Goal: Information Seeking & Learning: Check status

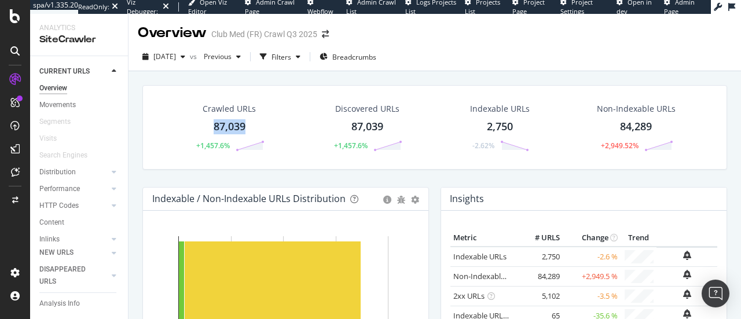
drag, startPoint x: 207, startPoint y: 127, endPoint x: 250, endPoint y: 124, distance: 42.9
click at [250, 124] on div "Crawled URLs 87,039 +1,457.6%" at bounding box center [229, 127] width 94 height 60
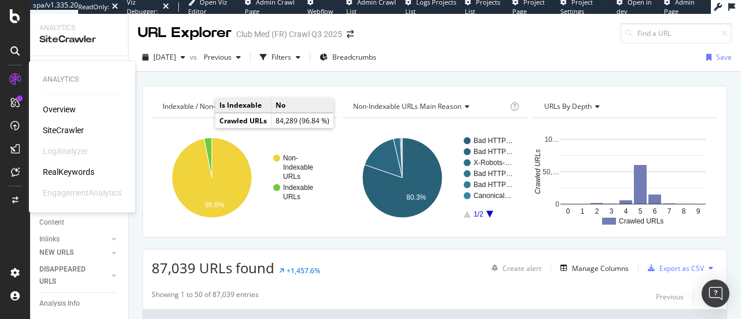
click at [54, 108] on div "Overview" at bounding box center [59, 110] width 33 height 12
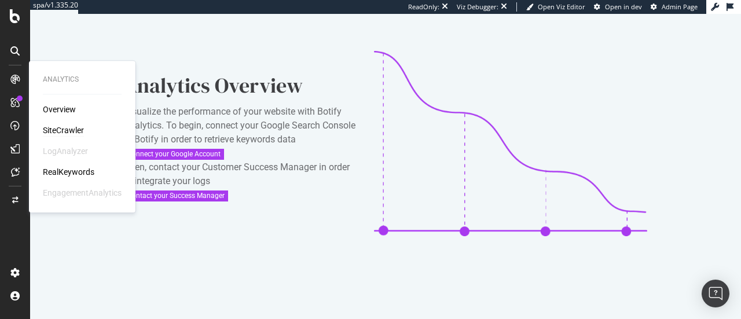
click at [61, 130] on div "SiteCrawler" at bounding box center [63, 130] width 41 height 12
